Goal: Task Accomplishment & Management: Use online tool/utility

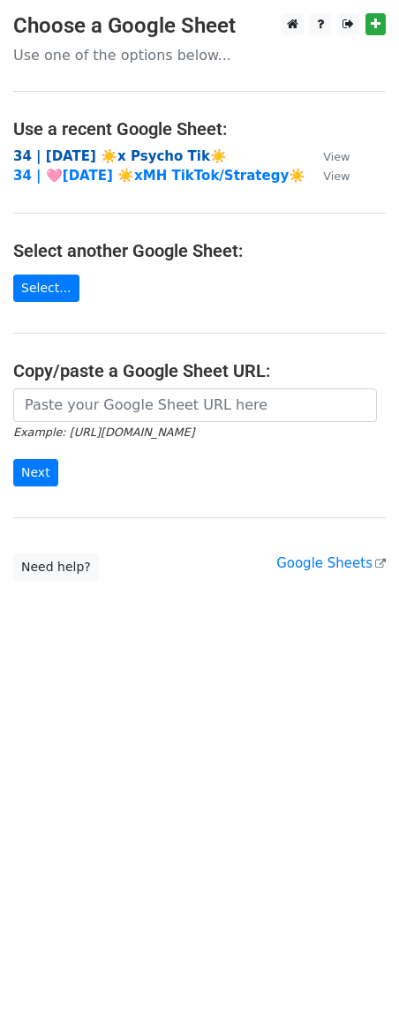
click at [104, 157] on strong "34 | AUG 24 ☀️x Psycho Tik☀️" at bounding box center [120, 156] width 214 height 16
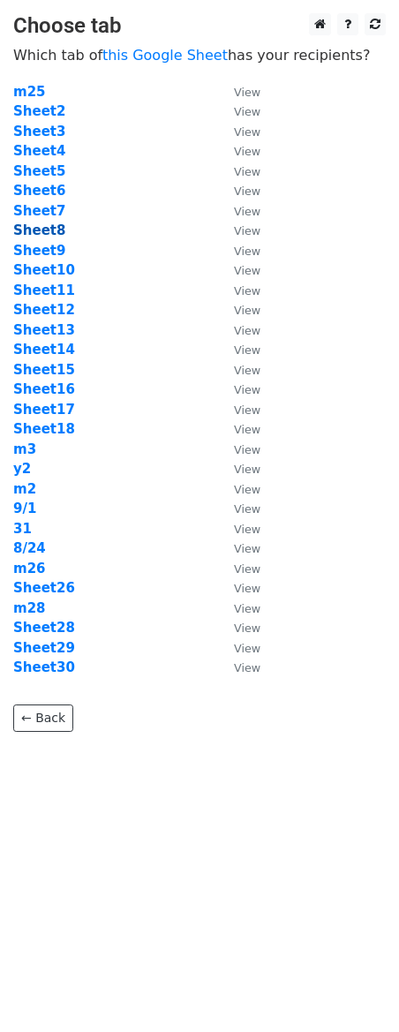
click at [57, 232] on strong "Sheet8" at bounding box center [39, 231] width 52 height 16
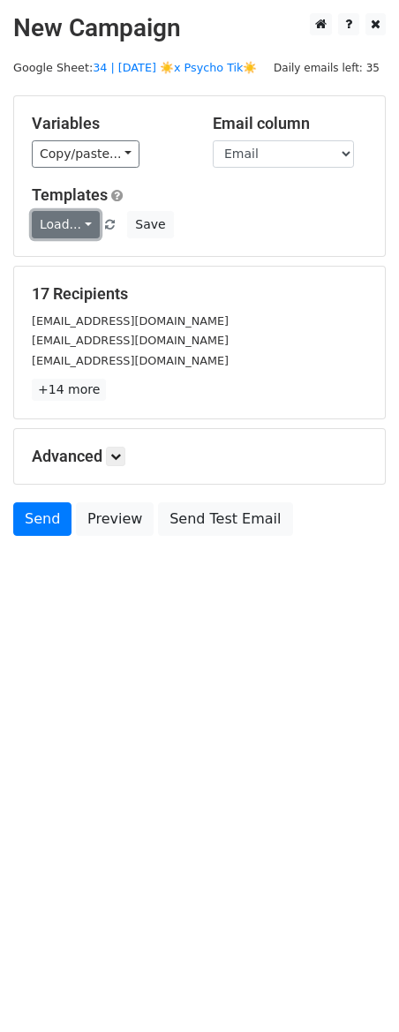
click at [69, 229] on link "Load..." at bounding box center [66, 224] width 68 height 27
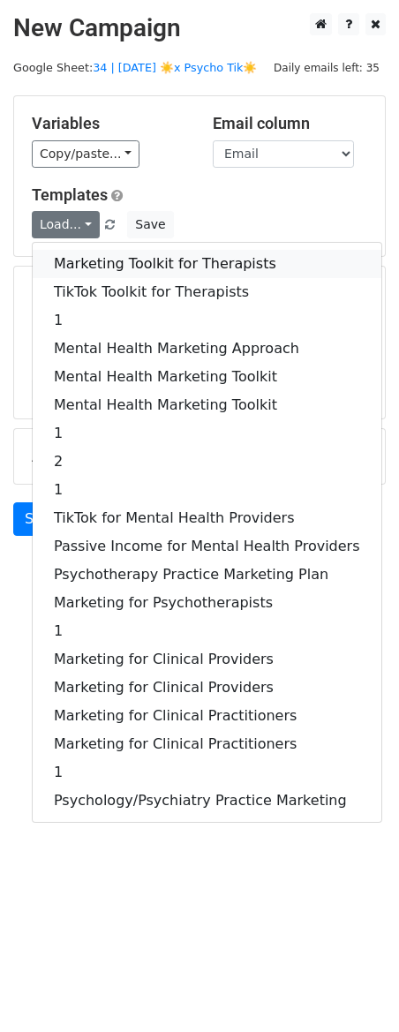
click at [92, 275] on link "Marketing Toolkit for Therapists" at bounding box center [207, 264] width 349 height 28
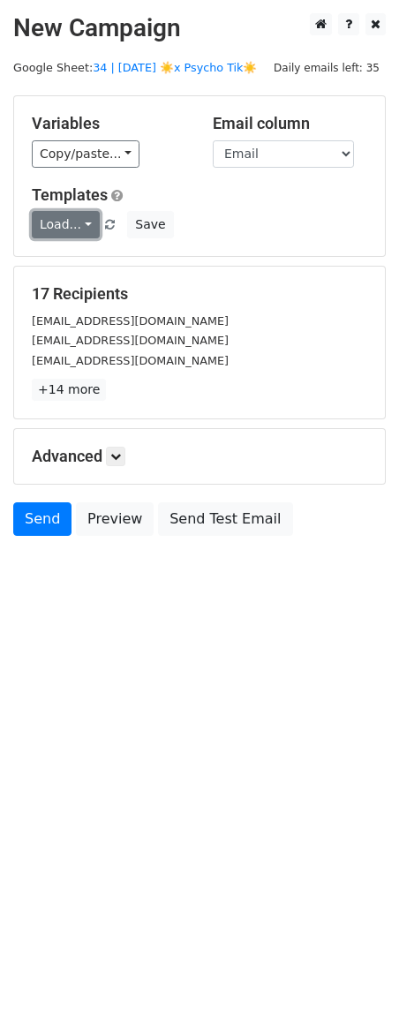
click at [63, 223] on link "Load..." at bounding box center [66, 224] width 68 height 27
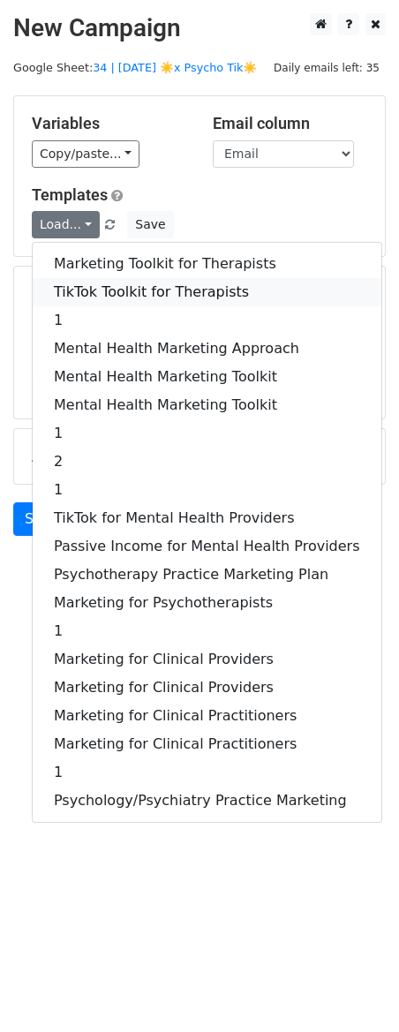
click at [79, 284] on link "TikTok Toolkit for Therapists" at bounding box center [207, 292] width 349 height 28
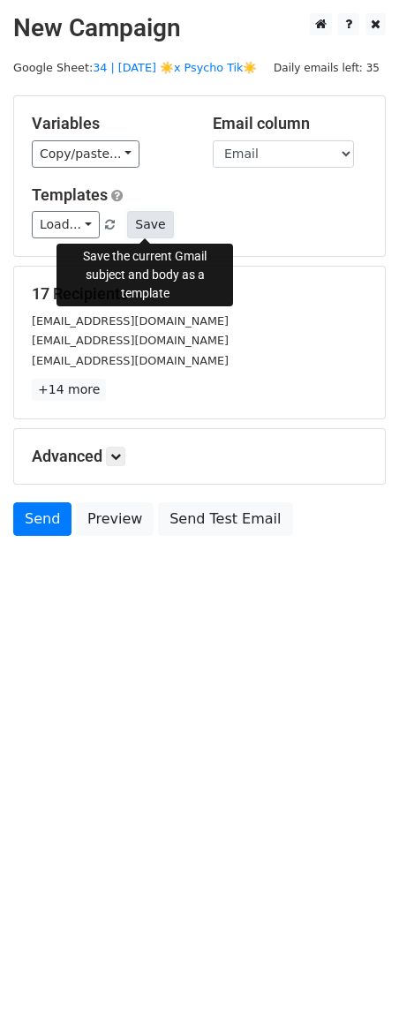
click at [141, 230] on button "Save" at bounding box center [150, 224] width 46 height 27
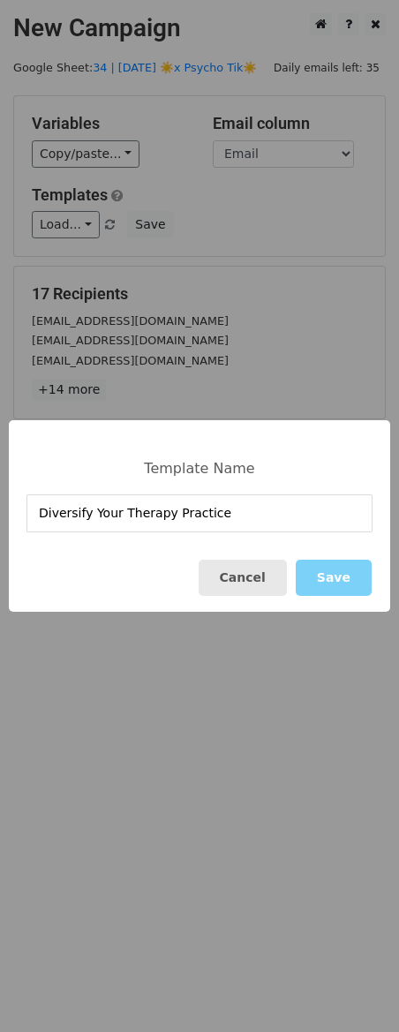
type input "Diversify Your Therapy Practice"
click at [237, 584] on button "Cancel" at bounding box center [243, 578] width 88 height 36
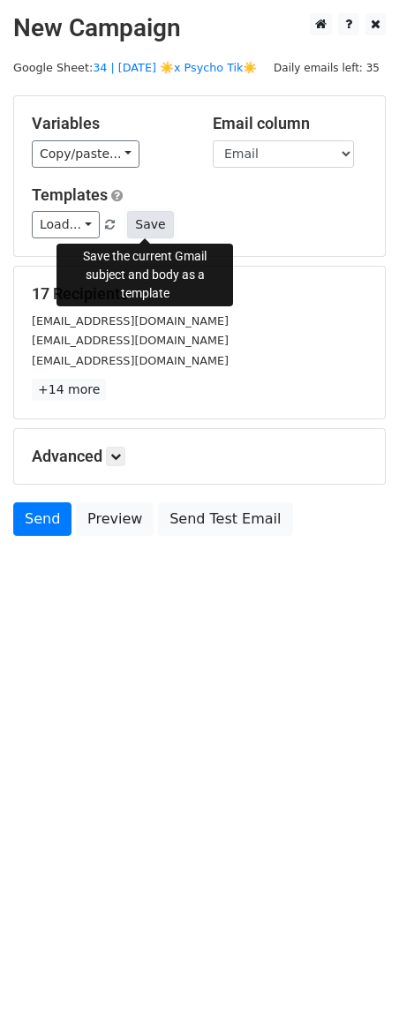
click at [160, 227] on button "Save" at bounding box center [150, 224] width 46 height 27
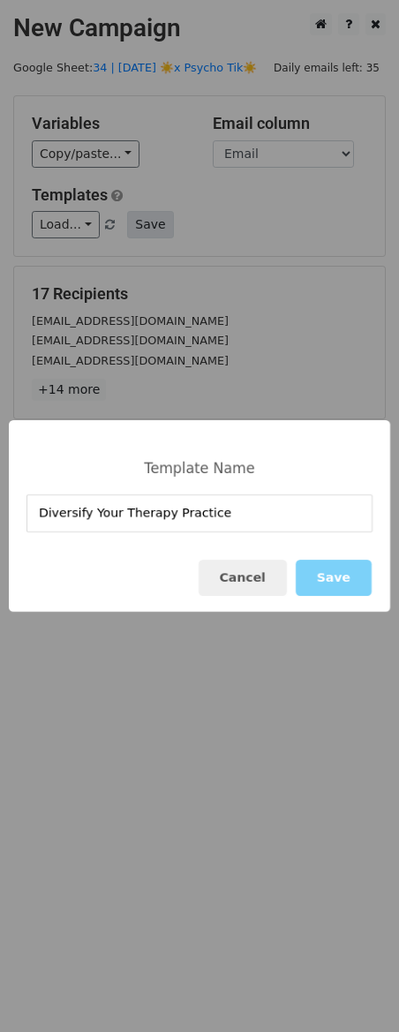
type input "Diversify Your Therapy Practice"
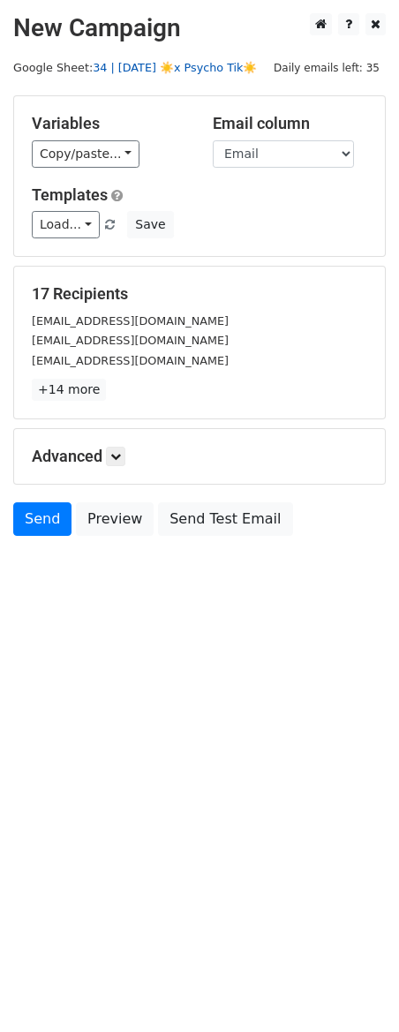
click at [174, 64] on link "34 | AUG 24 ☀️x Psycho Tik☀️" at bounding box center [175, 67] width 164 height 13
click at [121, 452] on icon at bounding box center [115, 456] width 11 height 11
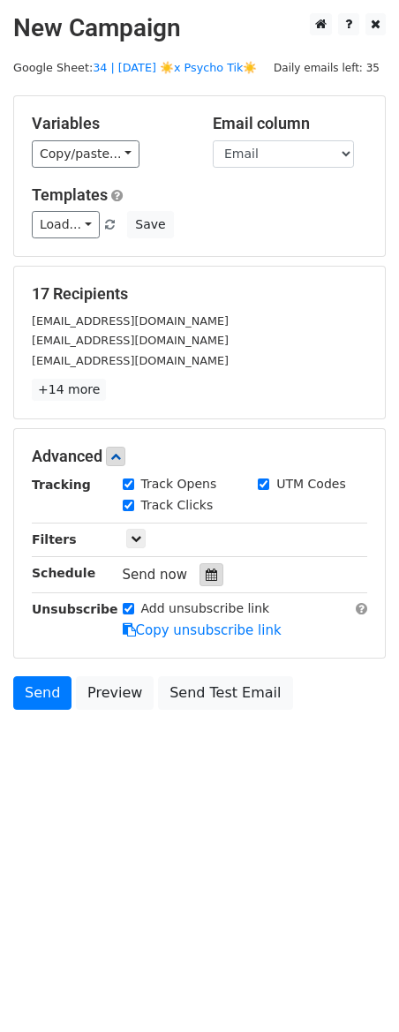
click at [206, 575] on icon at bounding box center [211, 575] width 11 height 12
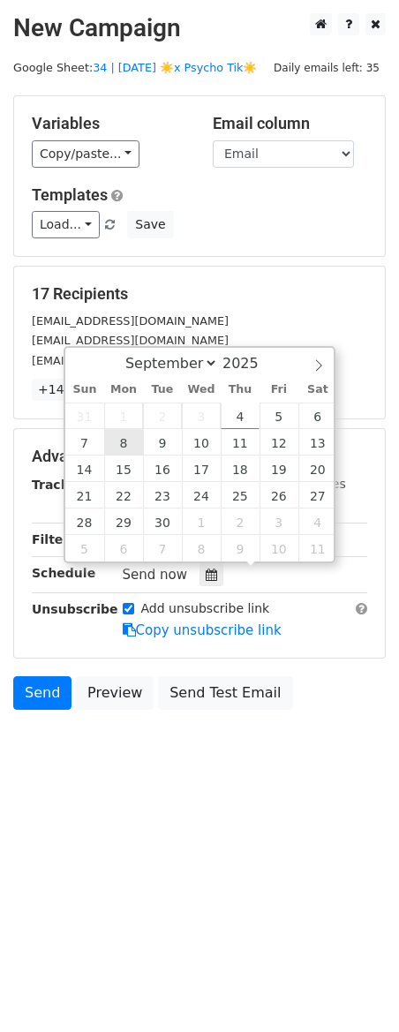
type input "2025-09-08 12:00"
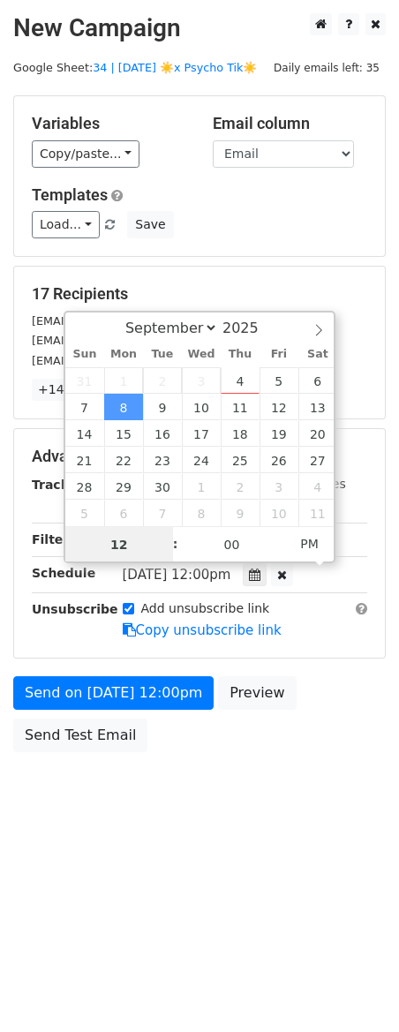
scroll to position [1, 0]
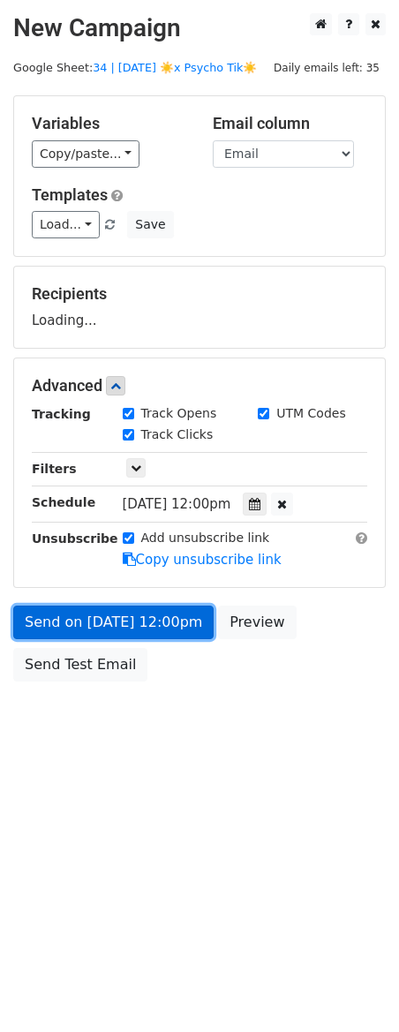
click at [106, 637] on link "Send on Sep 8 at 12:00pm" at bounding box center [113, 623] width 200 height 34
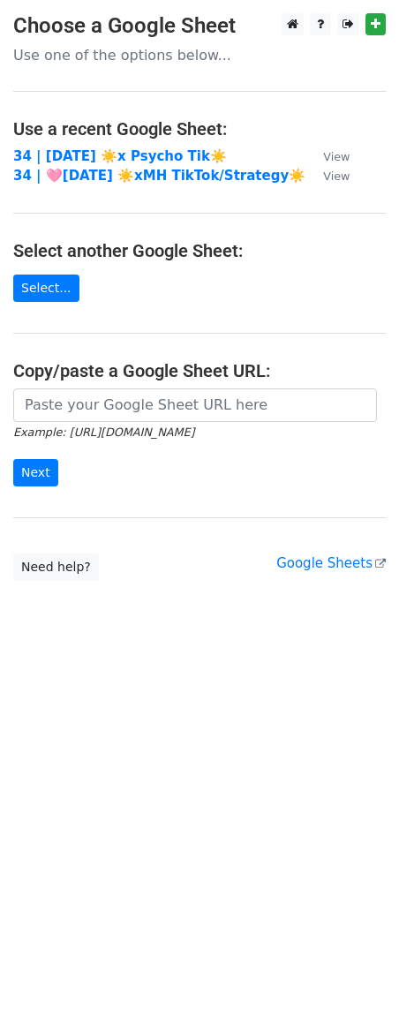
click at [134, 164] on td "34 | AUG 24 ☀️x Psycho Tik☀️" at bounding box center [159, 157] width 292 height 20
click at [95, 150] on strong "34 | AUG 24 ☀️x Psycho Tik☀️" at bounding box center [120, 156] width 214 height 16
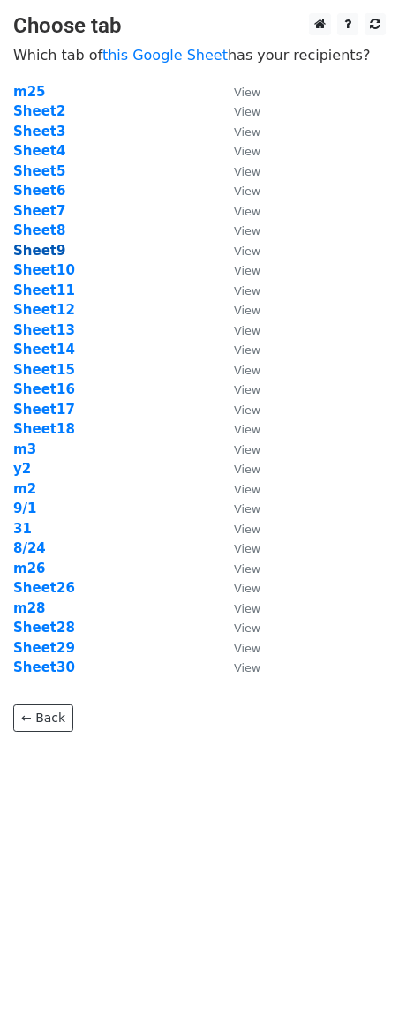
click at [49, 245] on strong "Sheet9" at bounding box center [39, 251] width 52 height 16
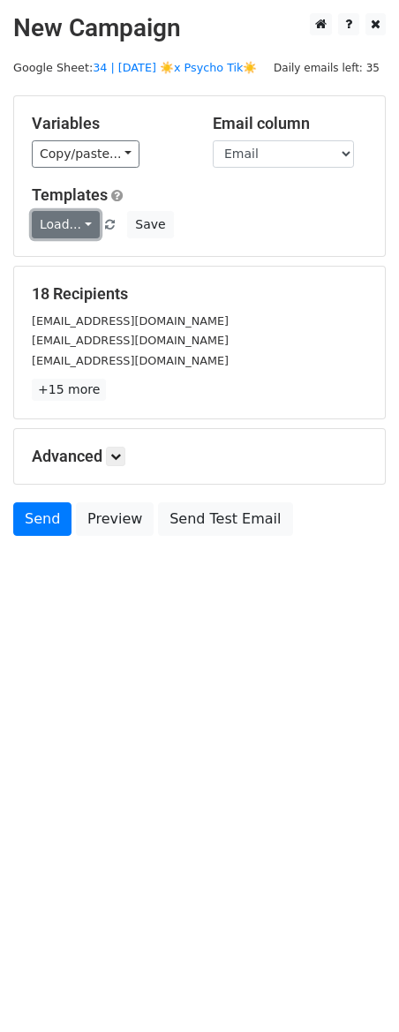
click at [73, 230] on link "Load..." at bounding box center [66, 224] width 68 height 27
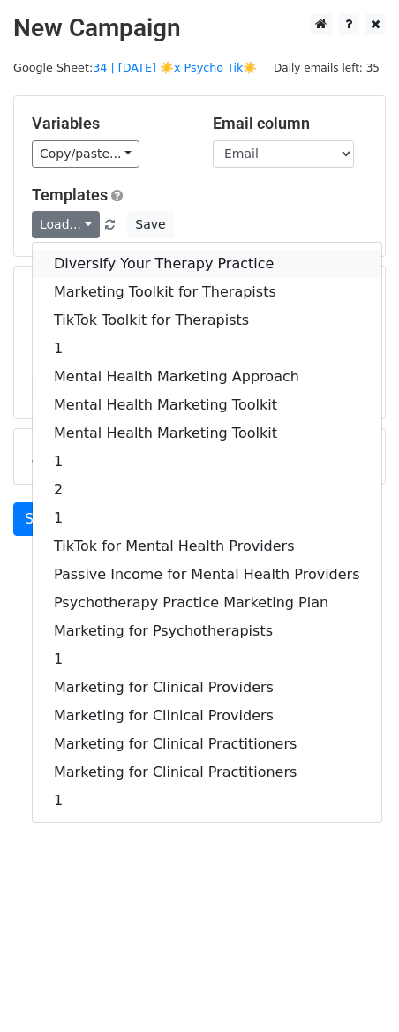
click at [114, 256] on link "Diversify Your Therapy Practice" at bounding box center [207, 264] width 349 height 28
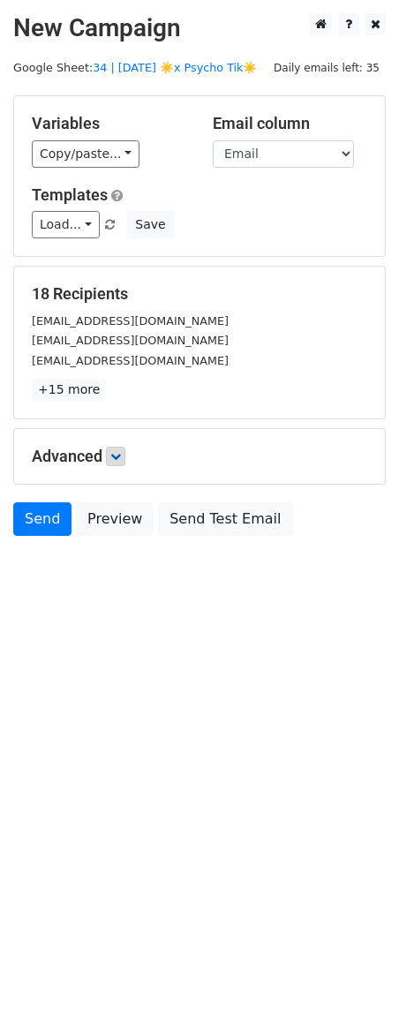
click at [120, 446] on div "Advanced Tracking Track Opens UTM Codes Track Clicks Filters Only include sprea…" at bounding box center [199, 456] width 371 height 55
click at [125, 456] on link at bounding box center [115, 456] width 19 height 19
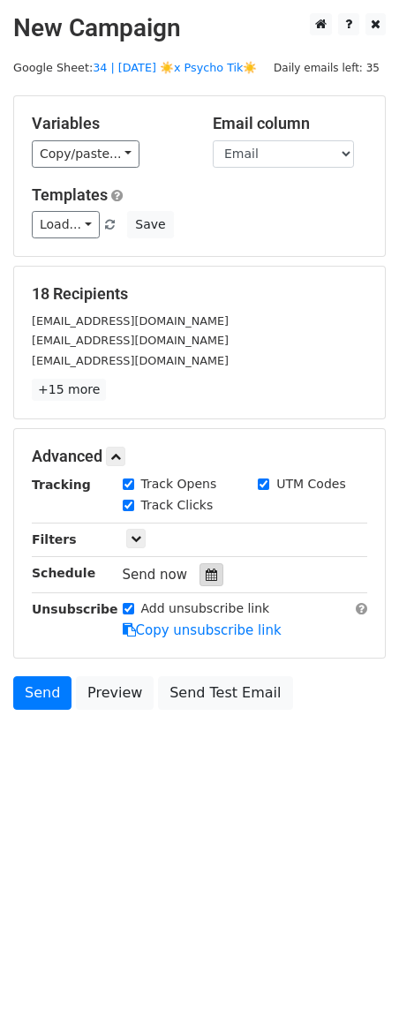
click at [209, 572] on icon at bounding box center [211, 575] width 11 height 12
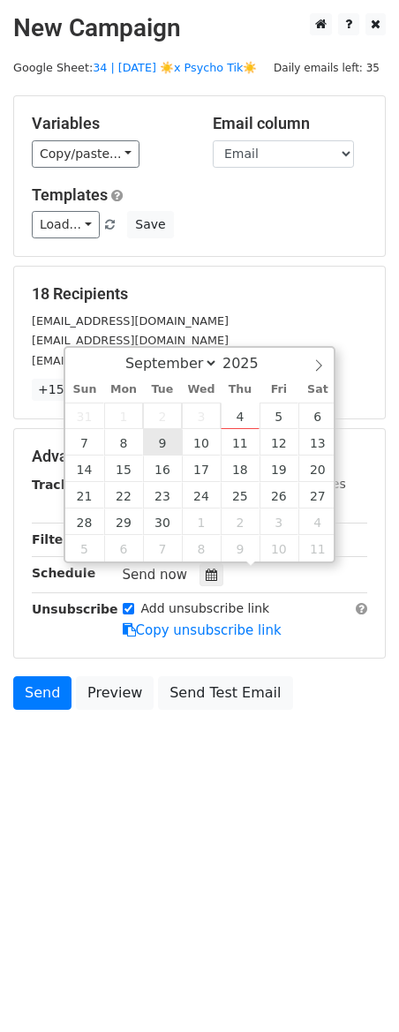
type input "2025-09-09 12:00"
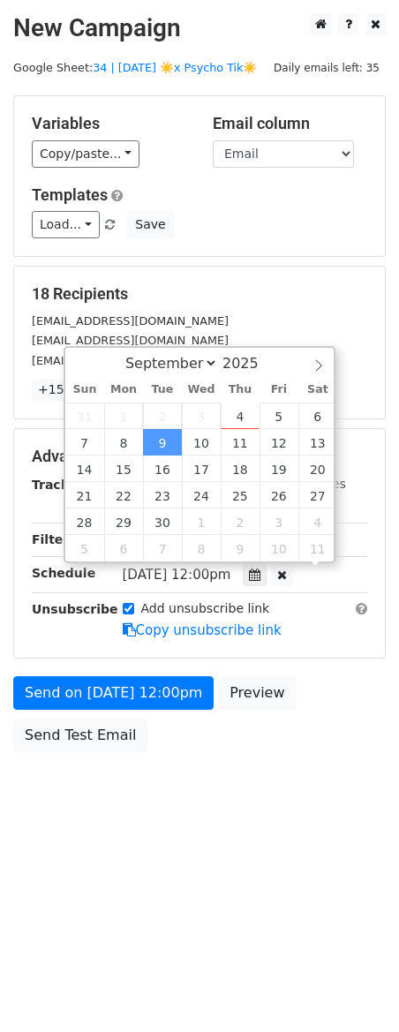
scroll to position [1, 0]
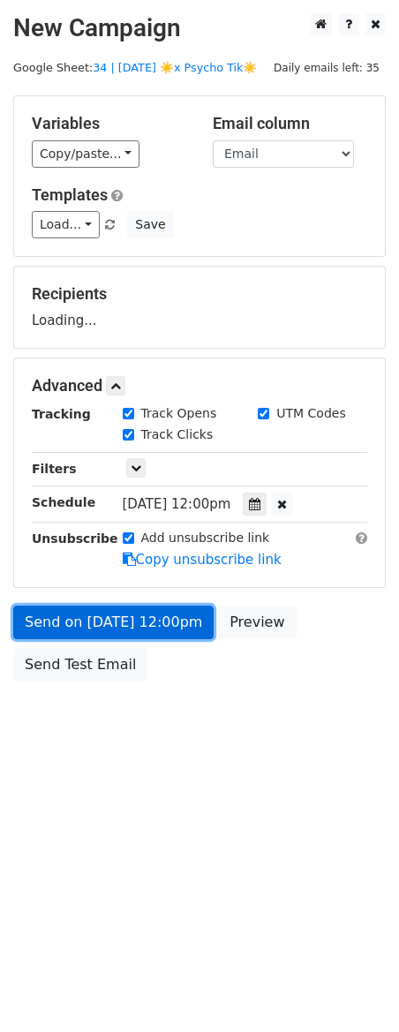
click at [136, 608] on link "Send on Sep 9 at 12:00pm" at bounding box center [113, 623] width 200 height 34
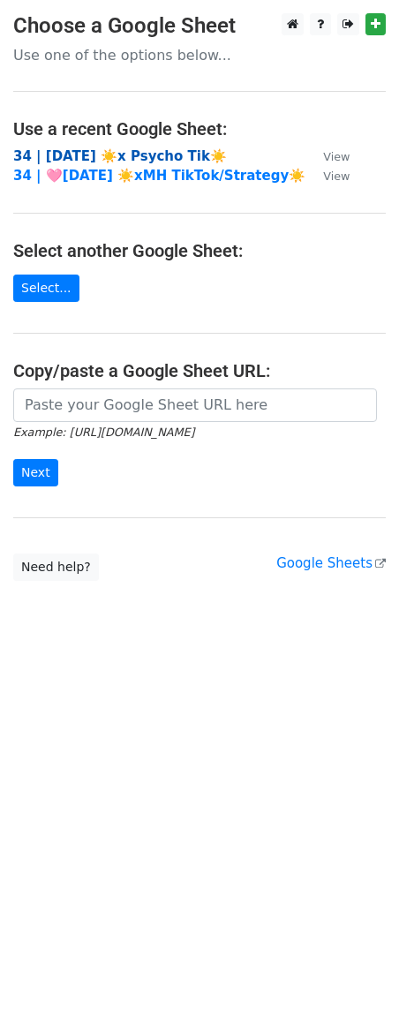
click at [122, 150] on strong "34 | [DATE] ☀️x Psycho Tik☀️" at bounding box center [120, 156] width 214 height 16
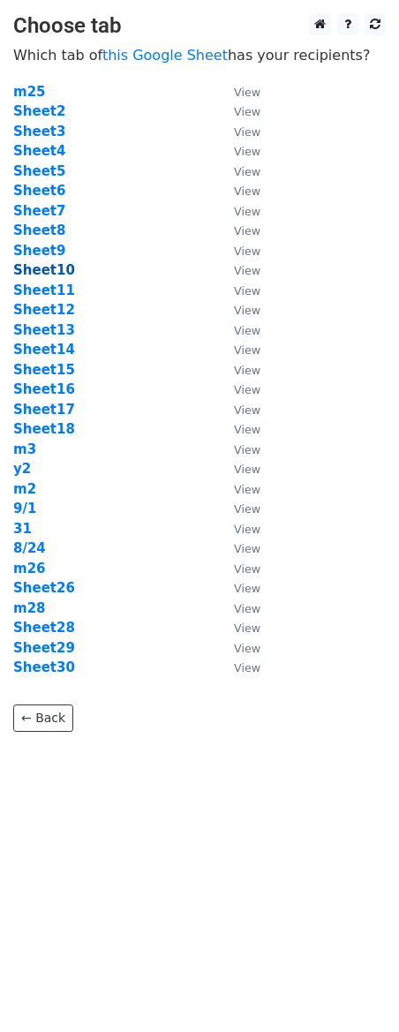
click at [57, 272] on strong "Sheet10" at bounding box center [44, 270] width 62 height 16
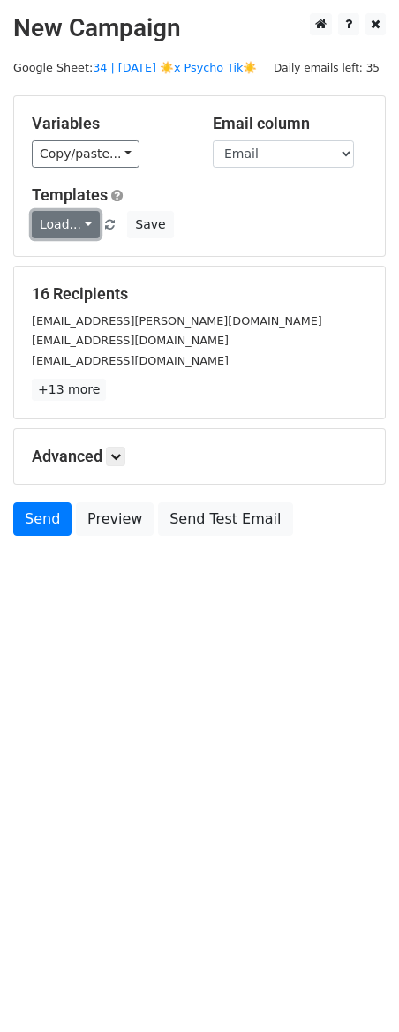
click at [67, 231] on link "Load..." at bounding box center [66, 224] width 68 height 27
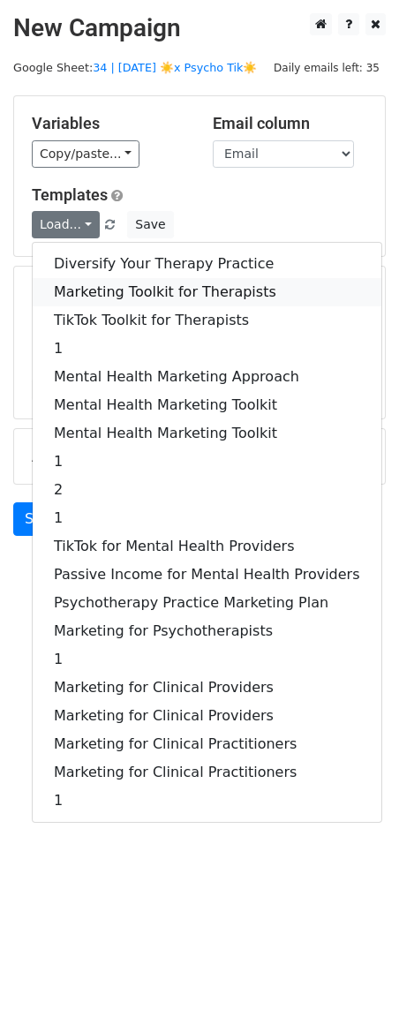
click at [96, 283] on link "Marketing Toolkit for Therapists" at bounding box center [207, 292] width 349 height 28
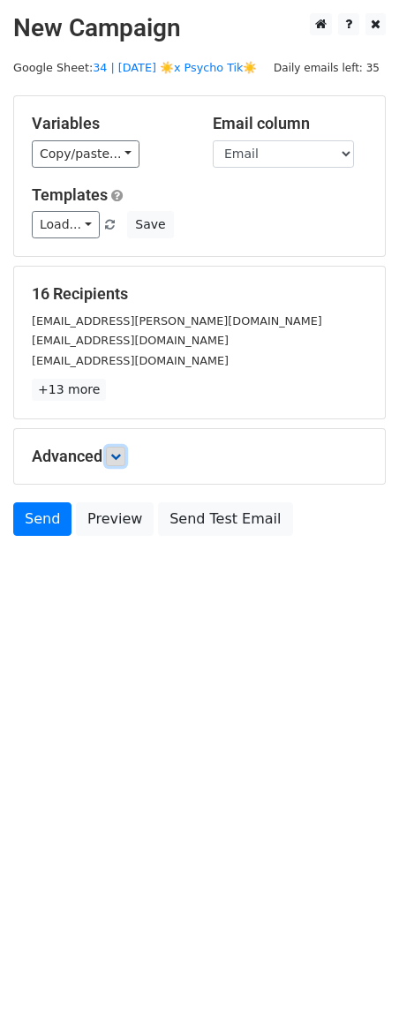
click at [117, 455] on icon at bounding box center [115, 456] width 11 height 11
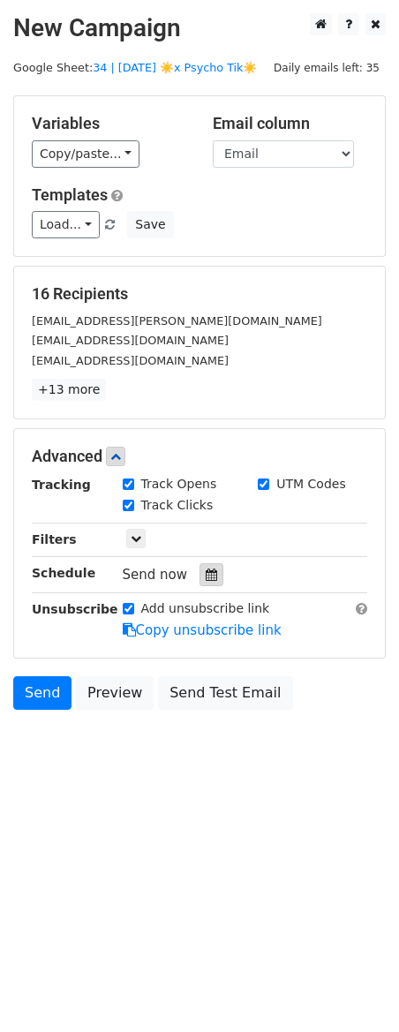
click at [206, 577] on icon at bounding box center [211, 575] width 11 height 12
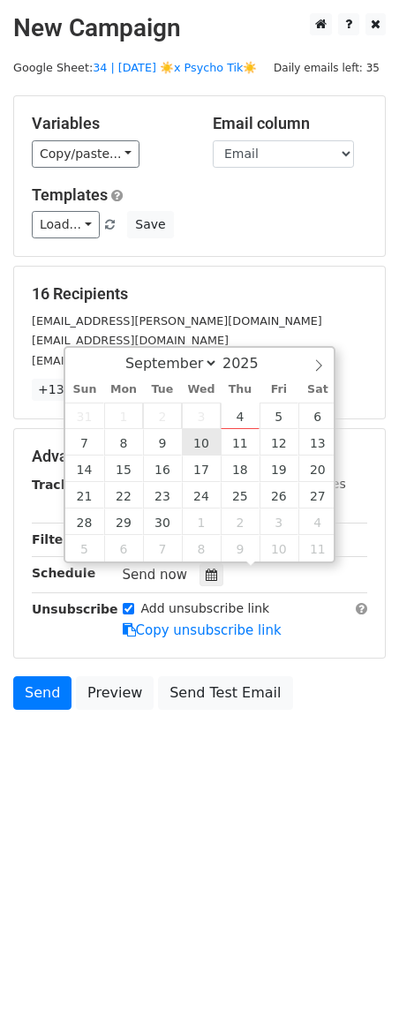
type input "2025-09-10 12:00"
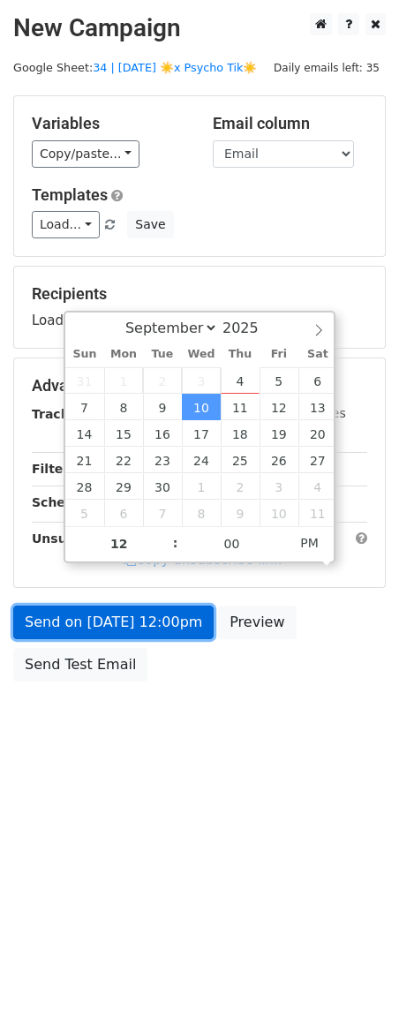
click at [139, 629] on link "Send on Sep 10 at 12:00pm" at bounding box center [113, 623] width 200 height 34
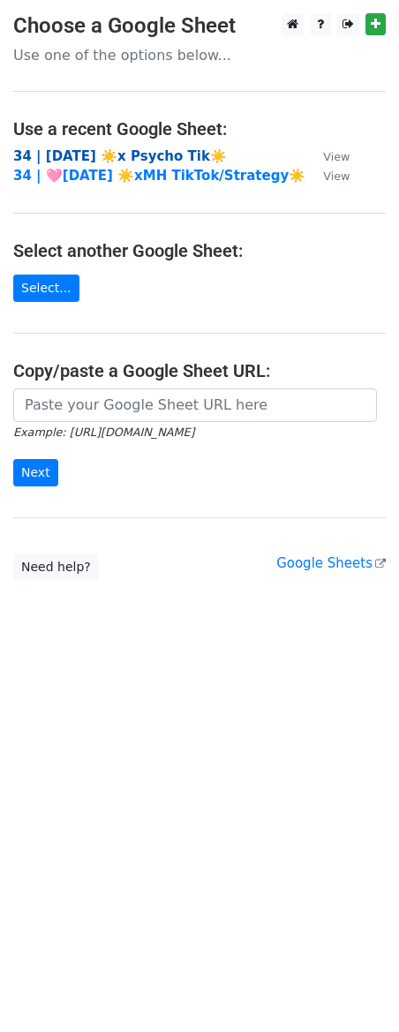
click at [113, 159] on strong "34 | [DATE] ☀️x Psycho Tik☀️" at bounding box center [120, 156] width 214 height 16
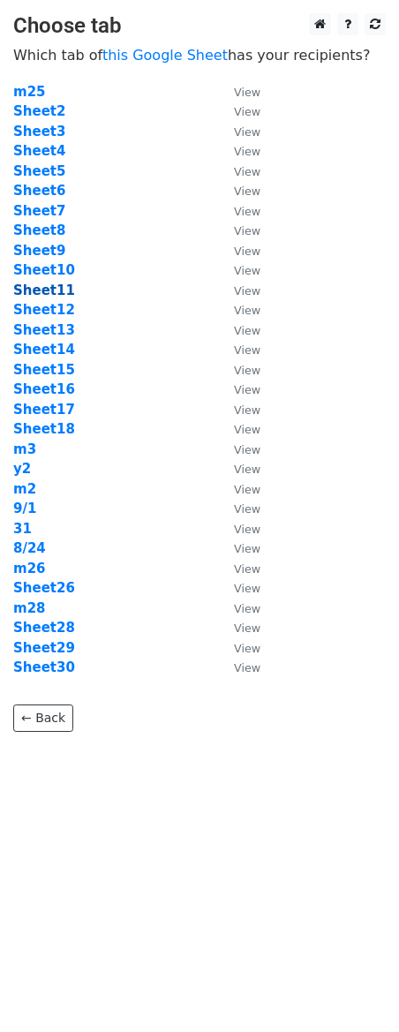
click at [60, 294] on strong "Sheet11" at bounding box center [44, 291] width 62 height 16
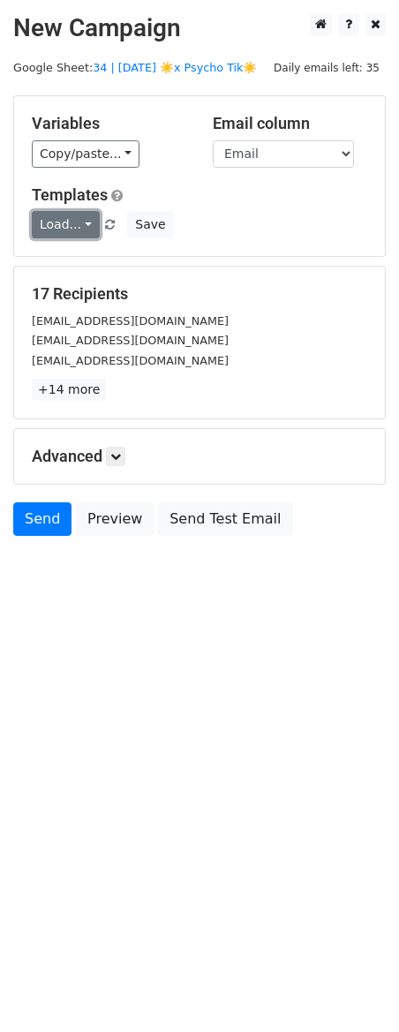
click at [71, 234] on link "Load..." at bounding box center [66, 224] width 68 height 27
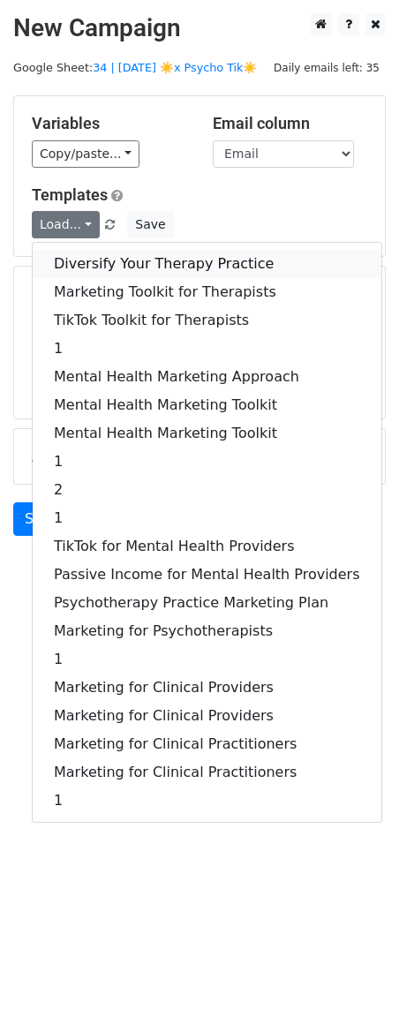
click at [77, 259] on link "Diversify Your Therapy Practice" at bounding box center [207, 264] width 349 height 28
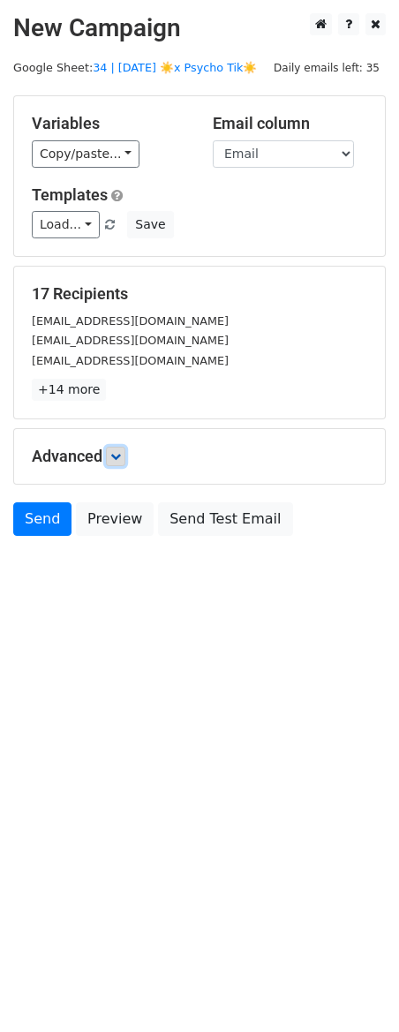
click at [119, 453] on icon at bounding box center [115, 456] width 11 height 11
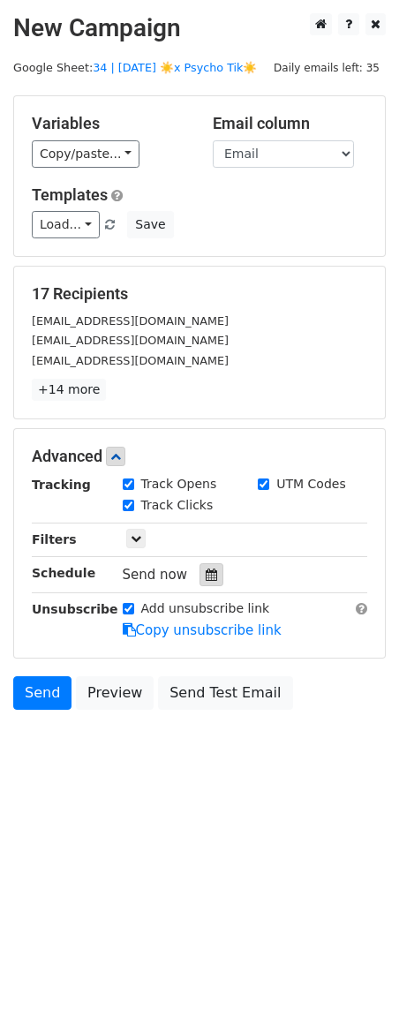
click at [206, 577] on icon at bounding box center [211, 575] width 11 height 12
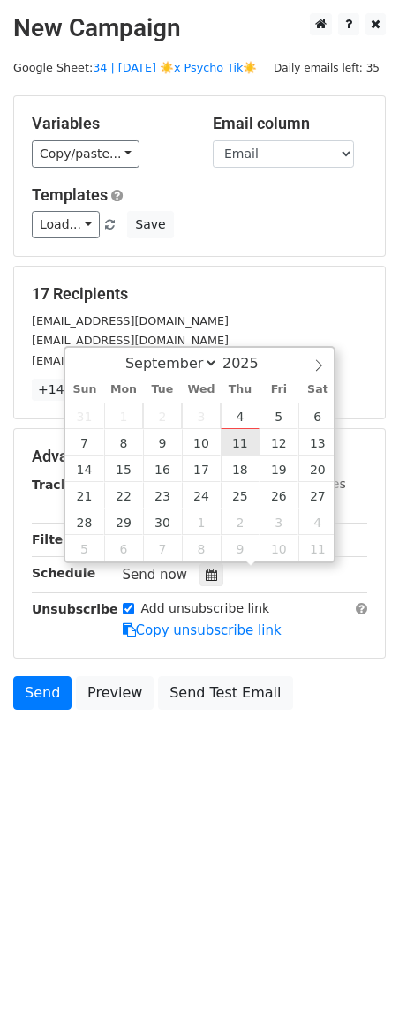
type input "[DATE] 12:00"
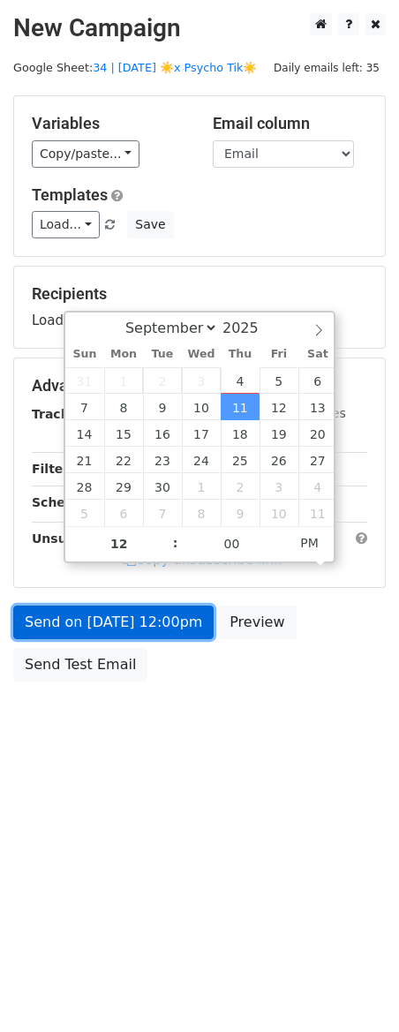
click at [163, 622] on link "Send on [DATE] 12:00pm" at bounding box center [113, 623] width 200 height 34
